Goal: Task Accomplishment & Management: Use online tool/utility

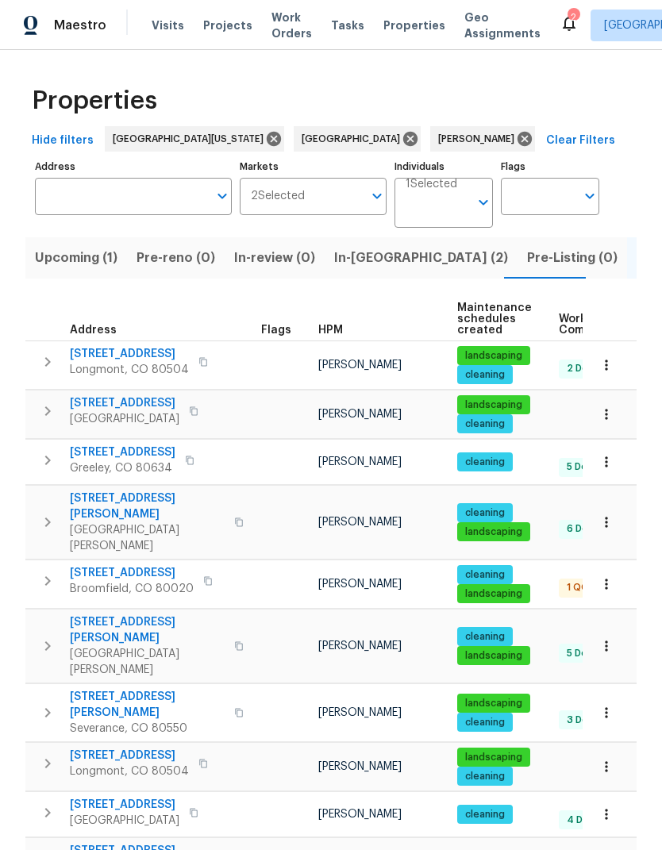
click at [363, 268] on span "In-[GEOGRAPHIC_DATA] (2)" at bounding box center [421, 258] width 174 height 22
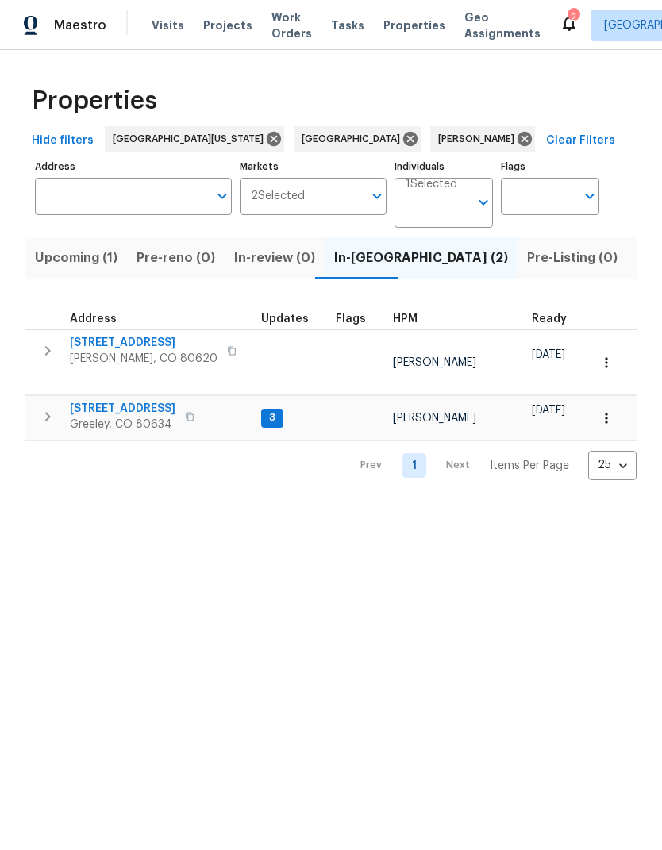
click at [104, 337] on span "[STREET_ADDRESS]" at bounding box center [144, 343] width 148 height 16
click at [615, 348] on button "button" at bounding box center [606, 362] width 35 height 35
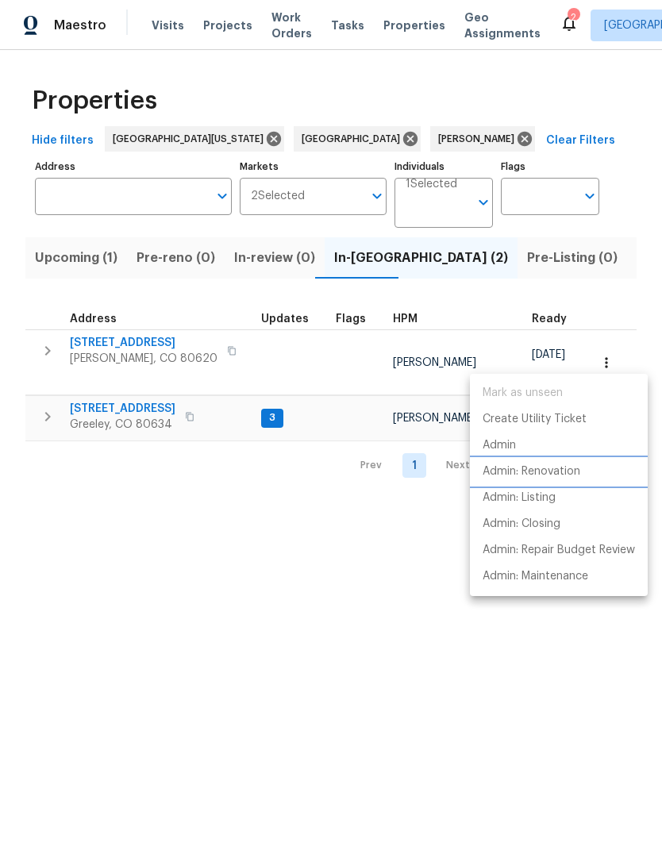
click at [612, 466] on li "Admin: Renovation" at bounding box center [559, 472] width 178 height 26
click at [489, 702] on div at bounding box center [331, 425] width 662 height 850
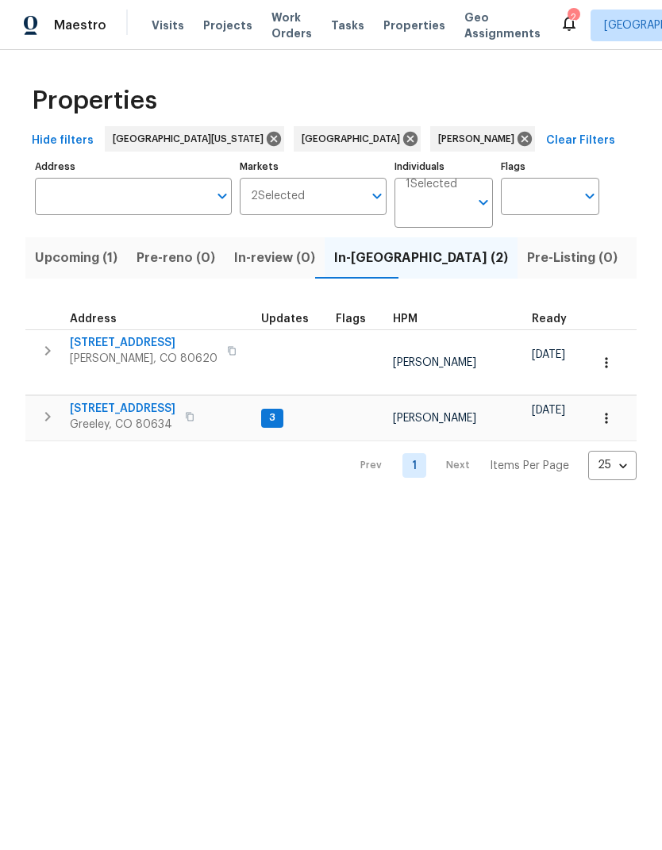
click at [134, 33] on div "Maestro Visits Projects Work Orders Tasks Properties Geo Assignments" at bounding box center [280, 26] width 560 height 32
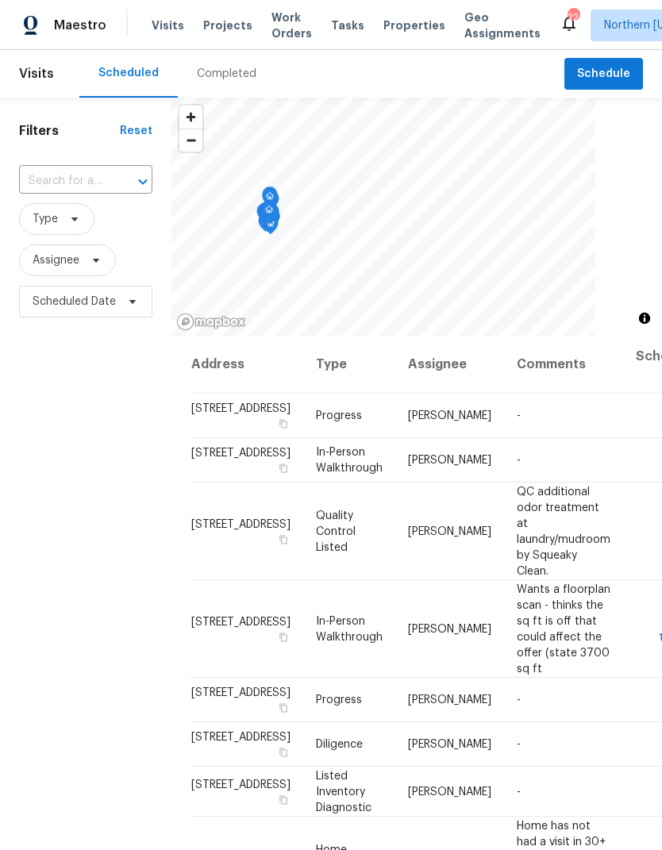
click at [31, 184] on input "text" at bounding box center [63, 181] width 89 height 25
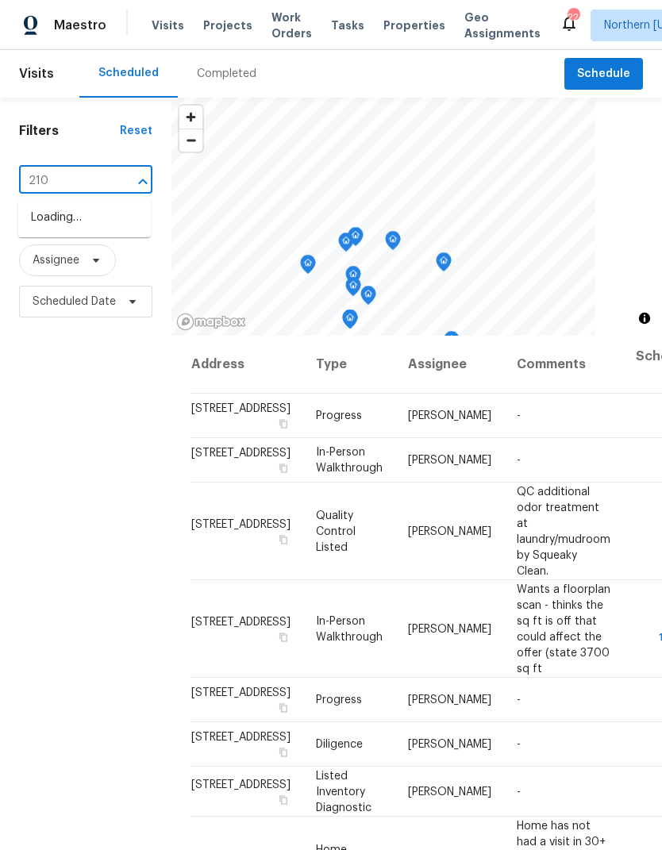
type input "2102"
click at [60, 257] on li "2102 79th Ave, Greeley, CO 80634" at bounding box center [84, 244] width 133 height 26
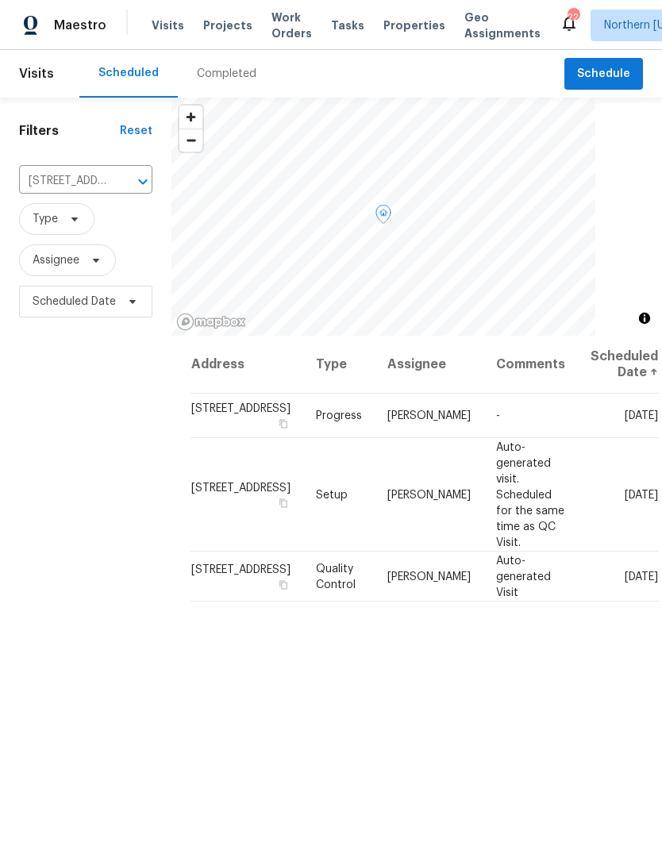
click at [0, 0] on icon at bounding box center [0, 0] width 0 height 0
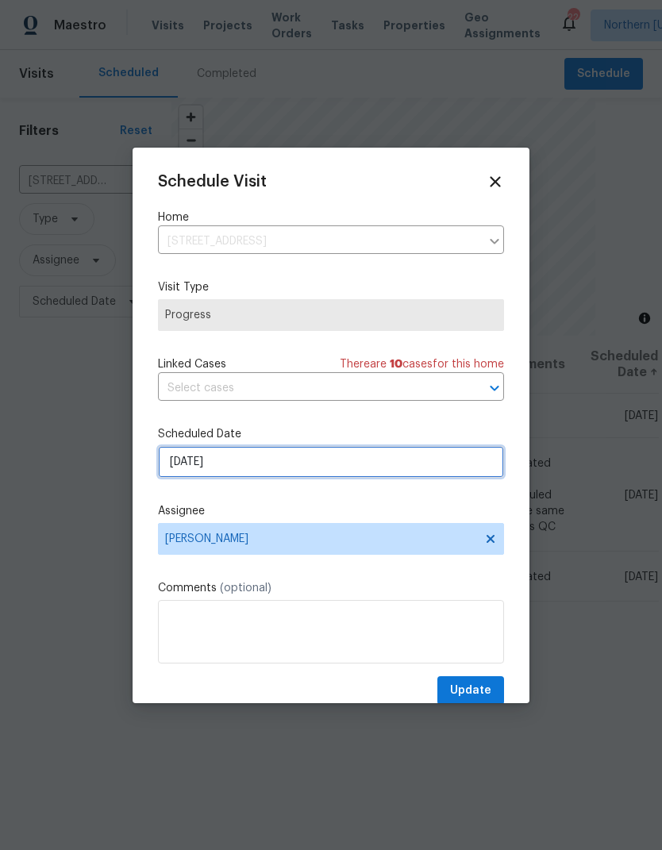
click at [437, 465] on input "8/11/2025" at bounding box center [331, 462] width 346 height 32
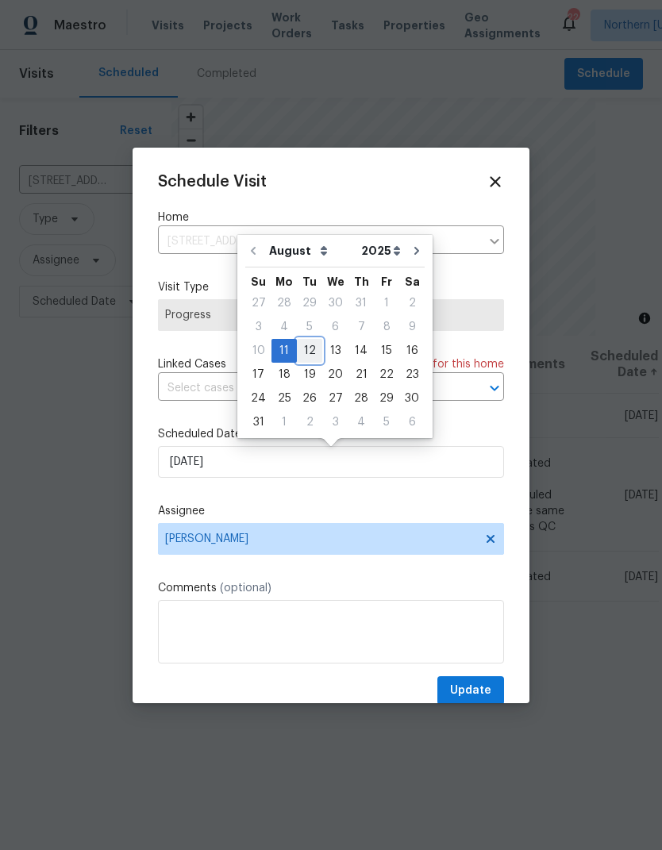
click at [300, 351] on div "12" at bounding box center [309, 351] width 25 height 22
type input "8/12/2025"
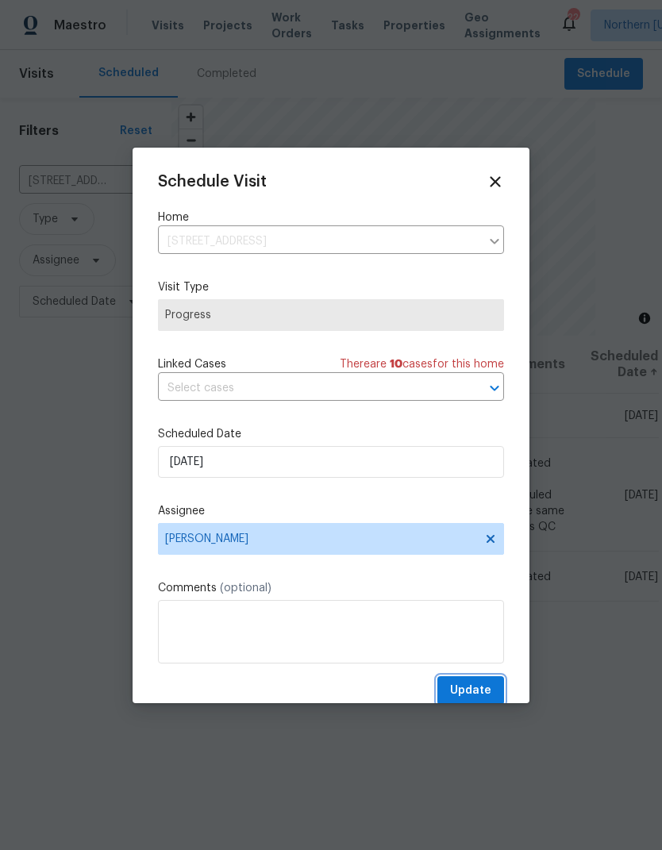
click at [490, 695] on span "Update" at bounding box center [470, 691] width 41 height 20
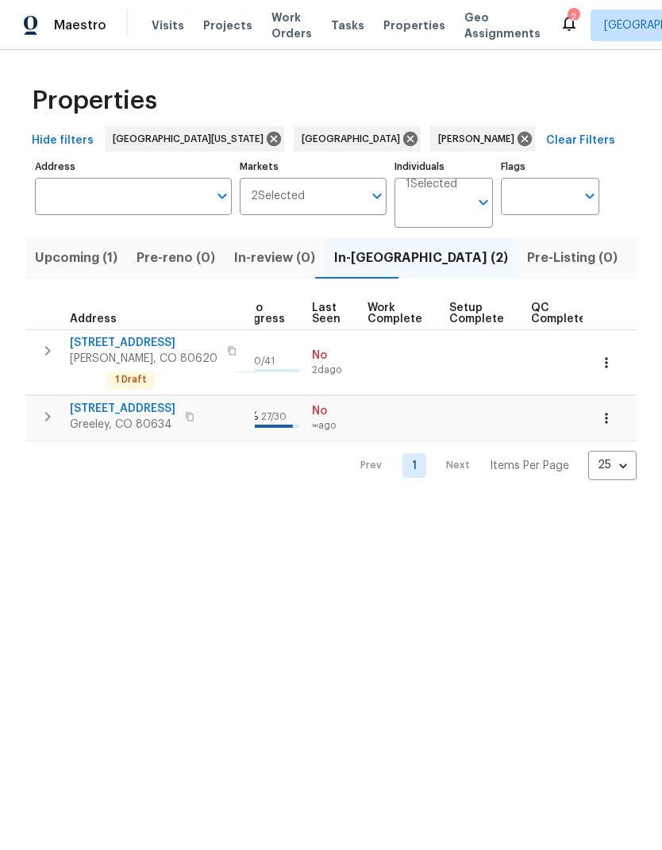
scroll to position [0, 734]
